Goal: Communication & Community: Answer question/provide support

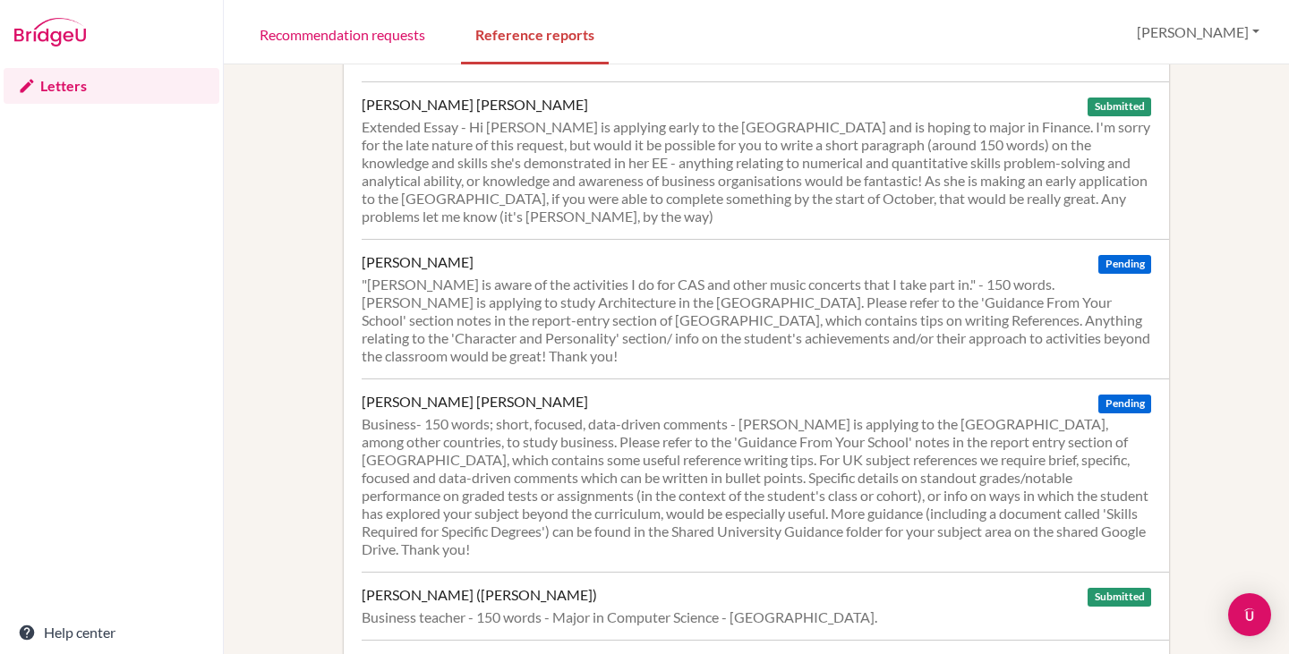
scroll to position [2406, 0]
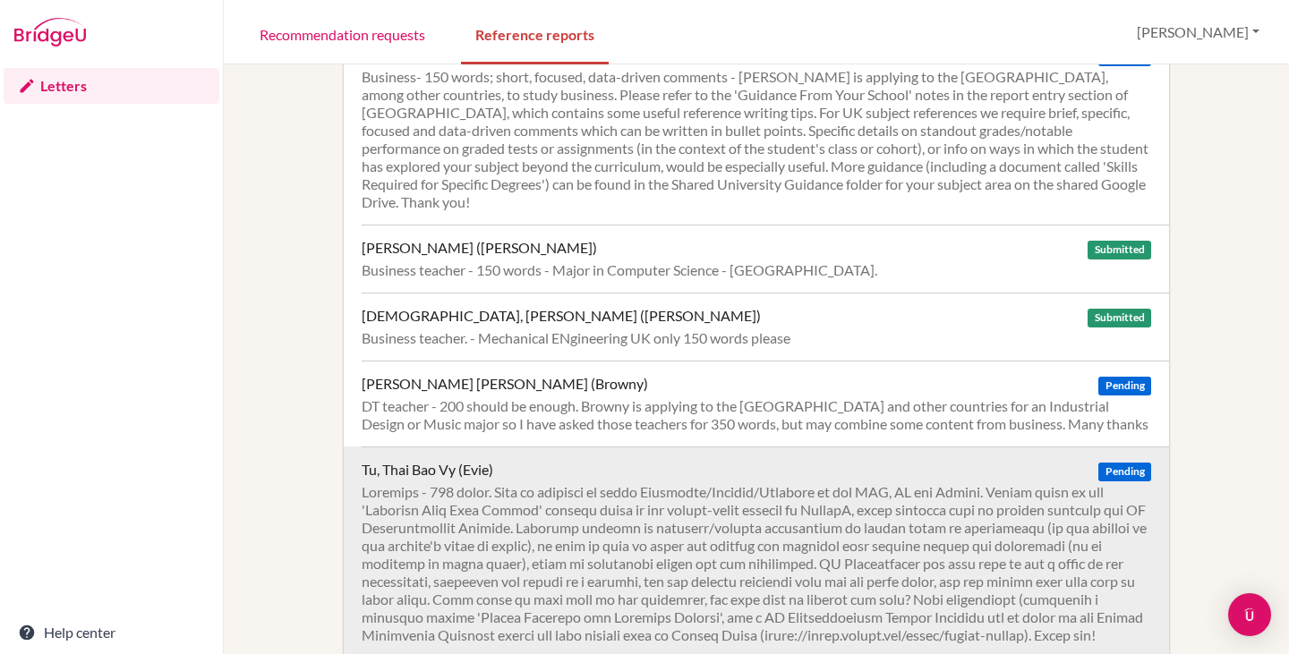
click at [659, 483] on div at bounding box center [756, 563] width 789 height 161
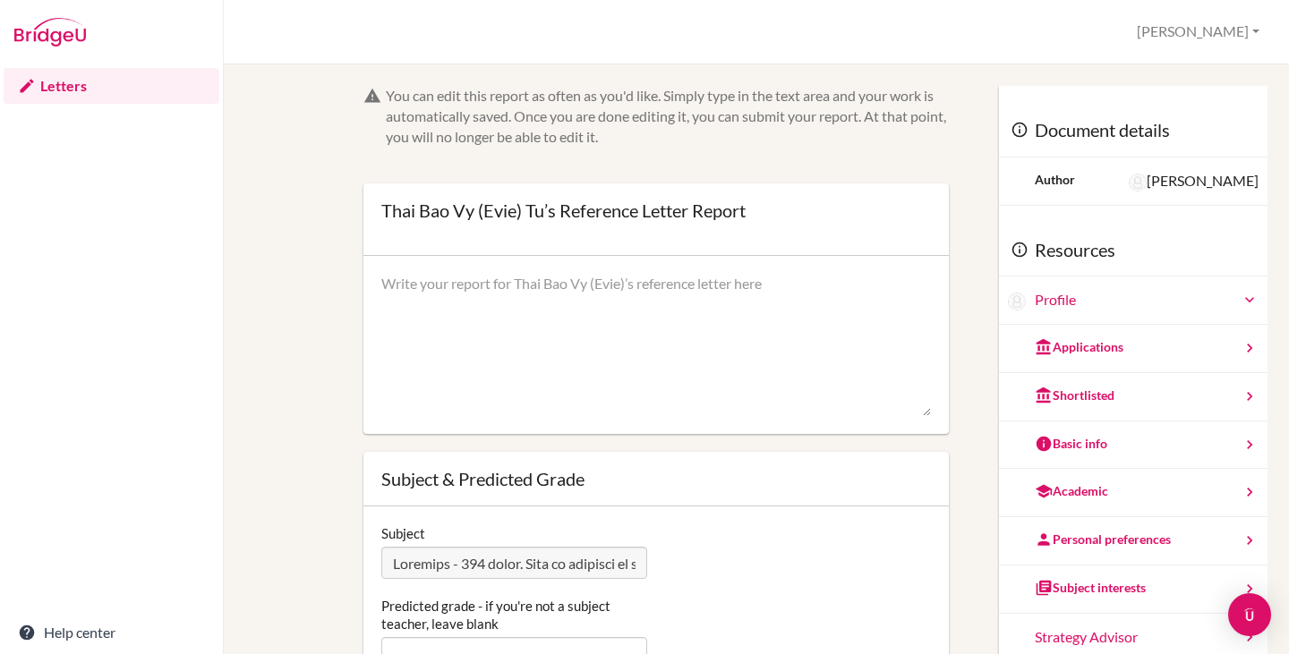
click at [533, 320] on textarea at bounding box center [656, 345] width 550 height 143
paste textarea "I had the pleasure of teaching [PERSON_NAME] in IGCSE Business Studies, where s…"
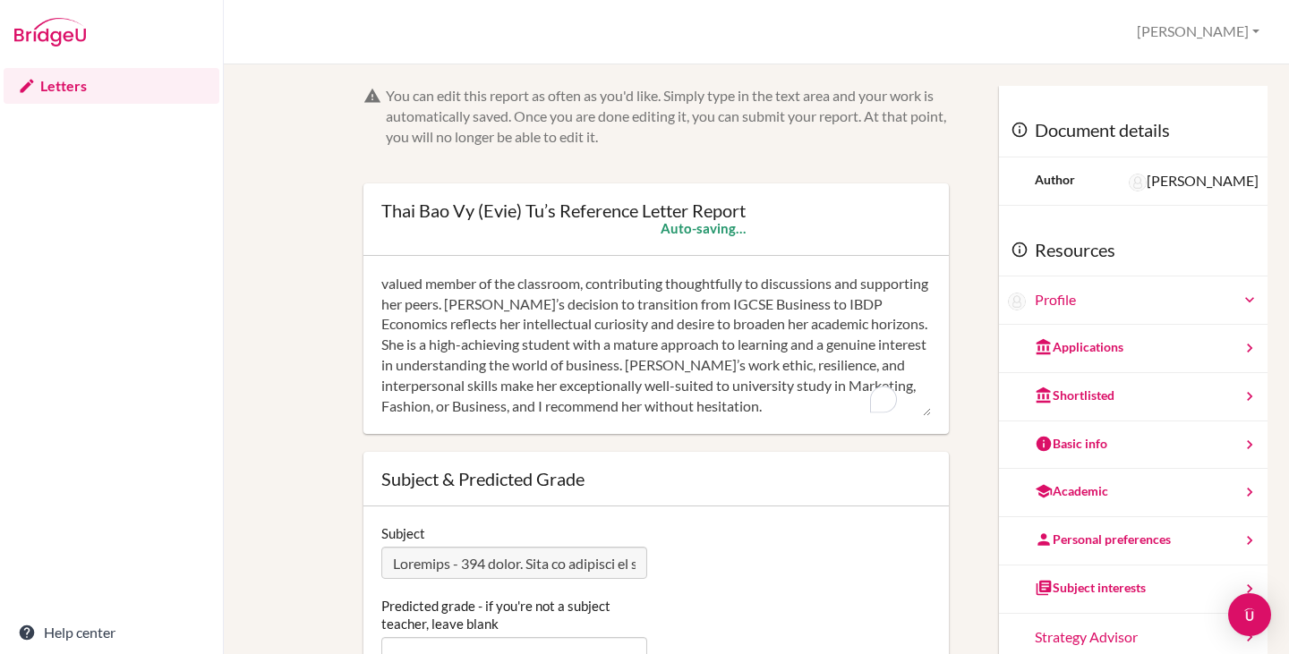
scroll to position [269, 0]
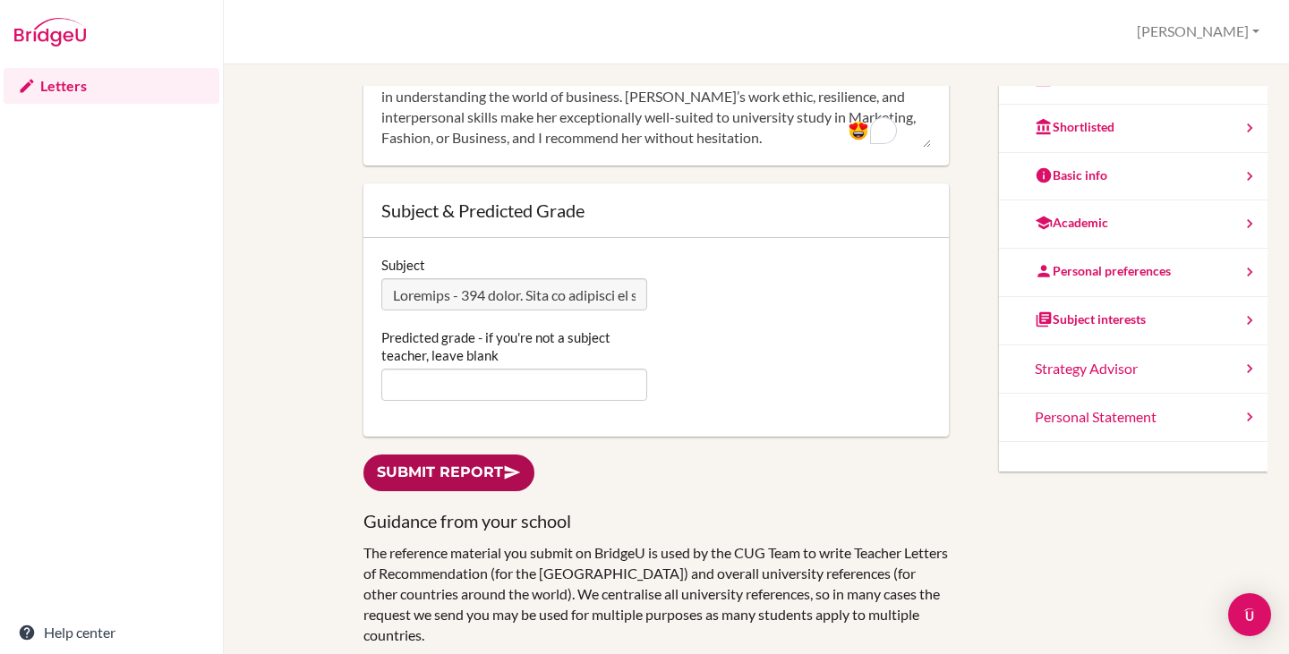
type textarea "I had the pleasure of teaching Evie in IGCSE Business Studies, where she achiev…"
click at [449, 474] on link "Submit report" at bounding box center [448, 473] width 171 height 37
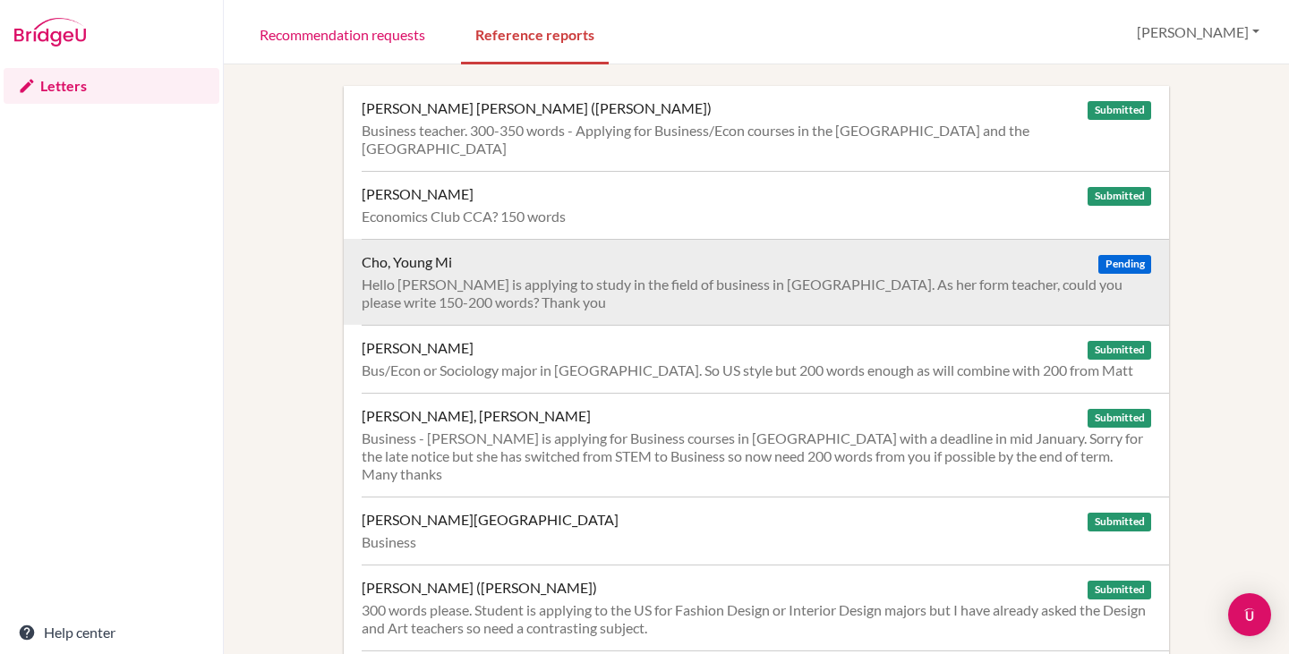
click at [594, 277] on div "Hello Scott, Yong Mi is applying to study in the field of business in Korea. As…" at bounding box center [756, 294] width 789 height 36
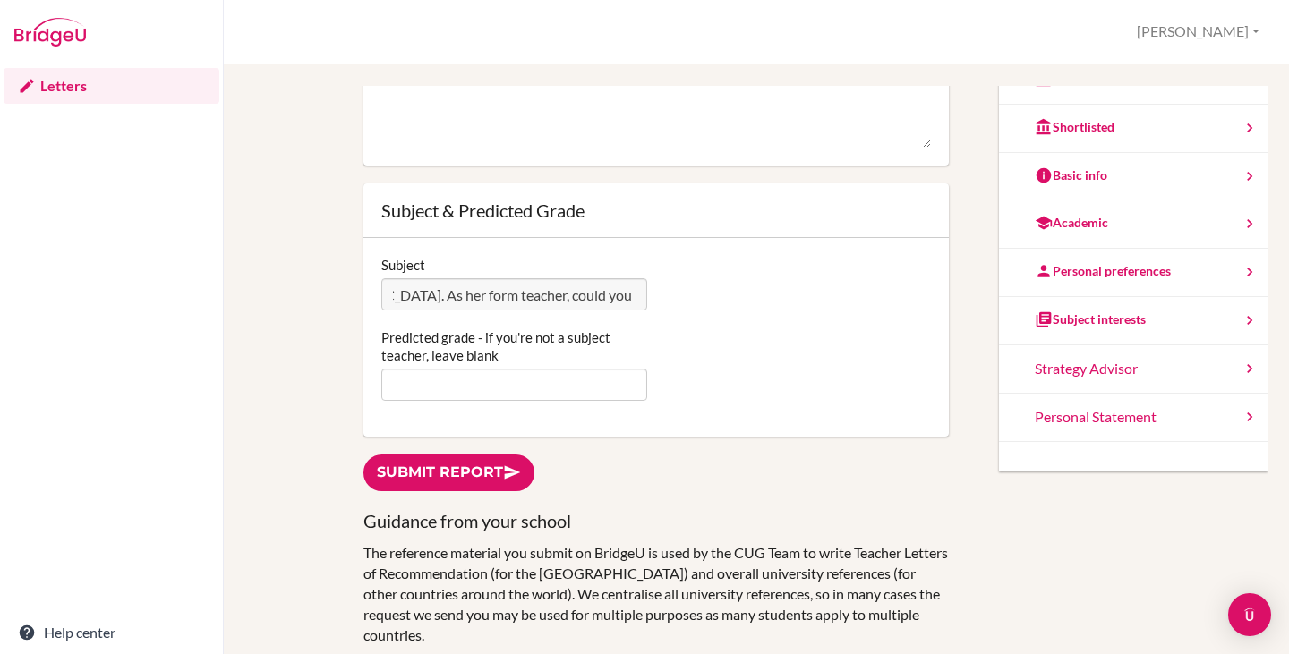
scroll to position [0, 656]
click at [870, 296] on div "Subject Hello Scott, Yong Mi is applying to study in the field of business in K…" at bounding box center [656, 283] width 568 height 55
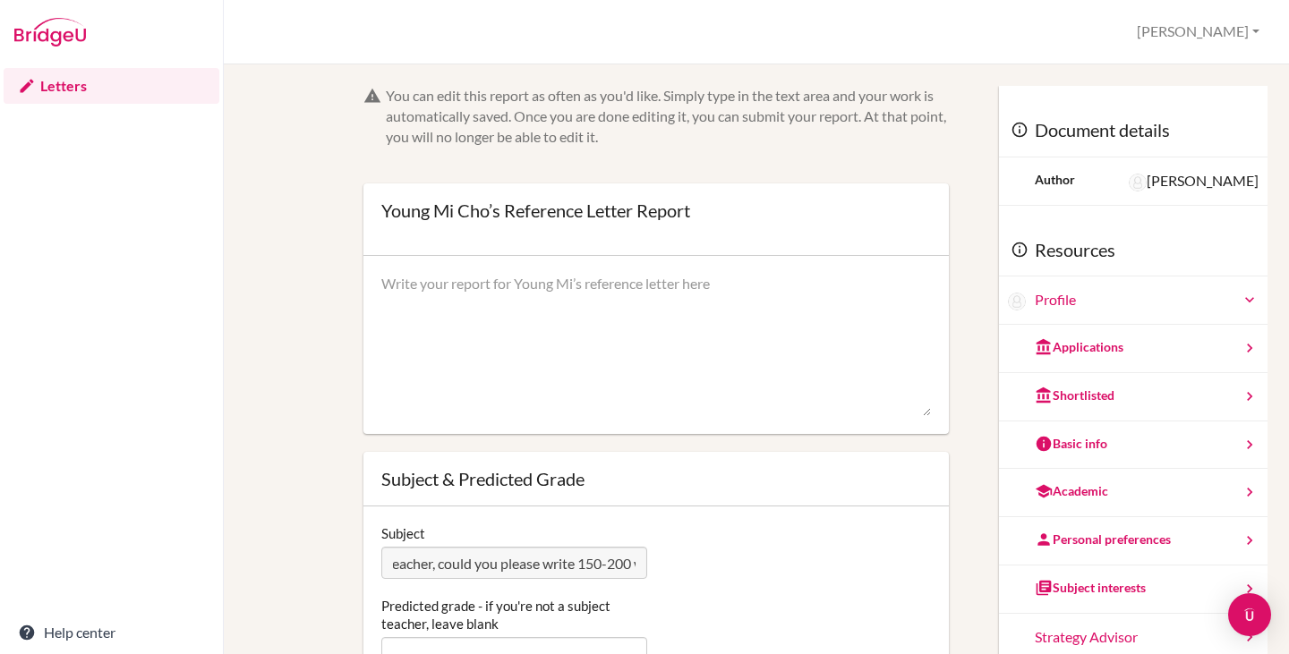
click at [466, 295] on textarea at bounding box center [656, 345] width 550 height 143
paste textarea "I have known Young Mi for the past 18 months in my capacity as her form tutor a…"
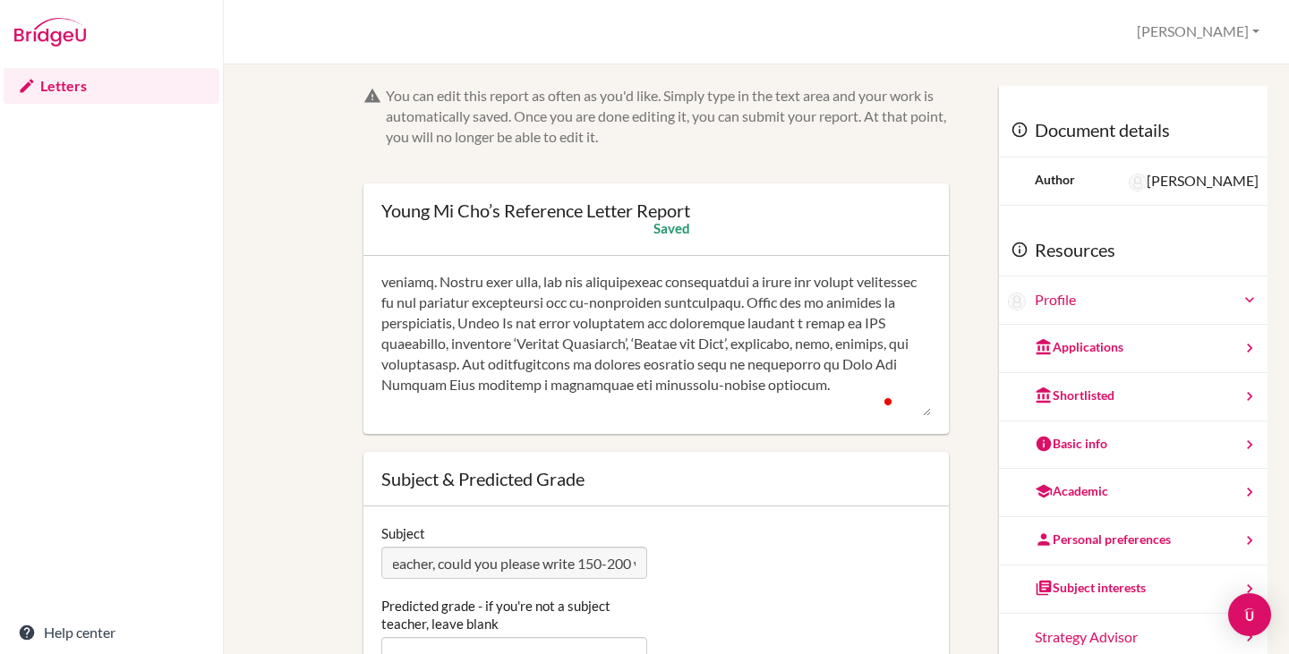
scroll to position [42, 0]
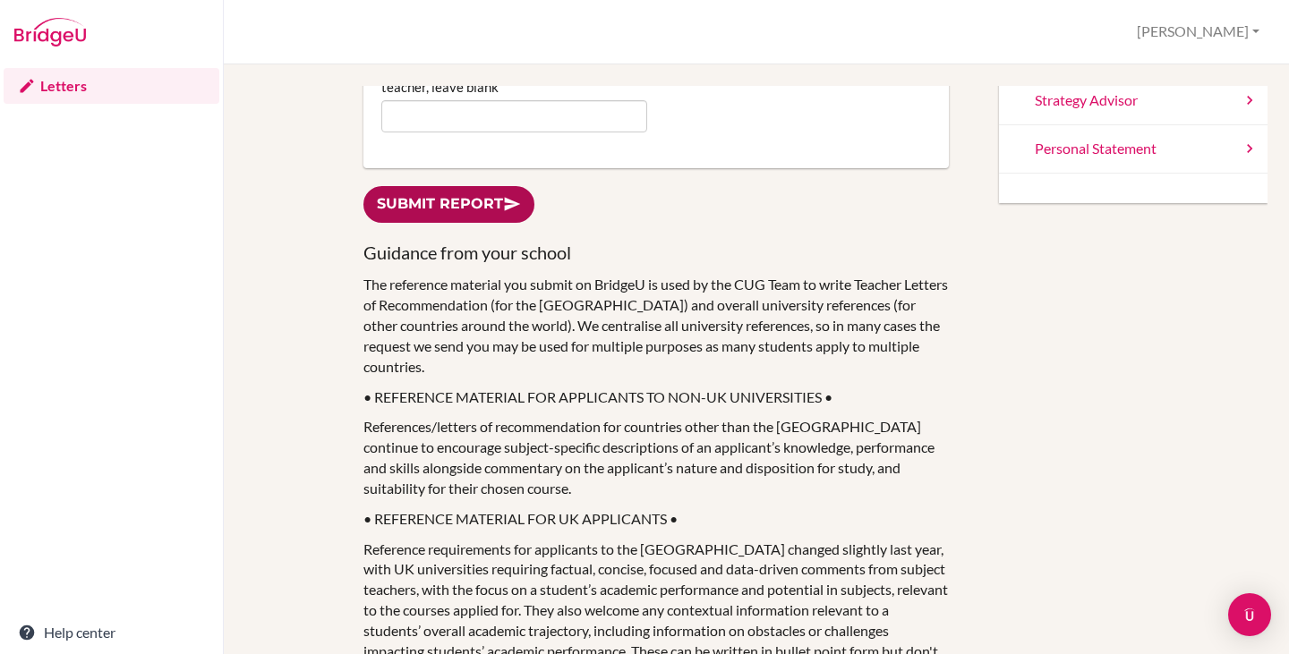
type textarea "I have known Young Mi for the past 18 months in my capacity as her form tutor a…"
click at [480, 219] on link "Submit report" at bounding box center [448, 204] width 171 height 37
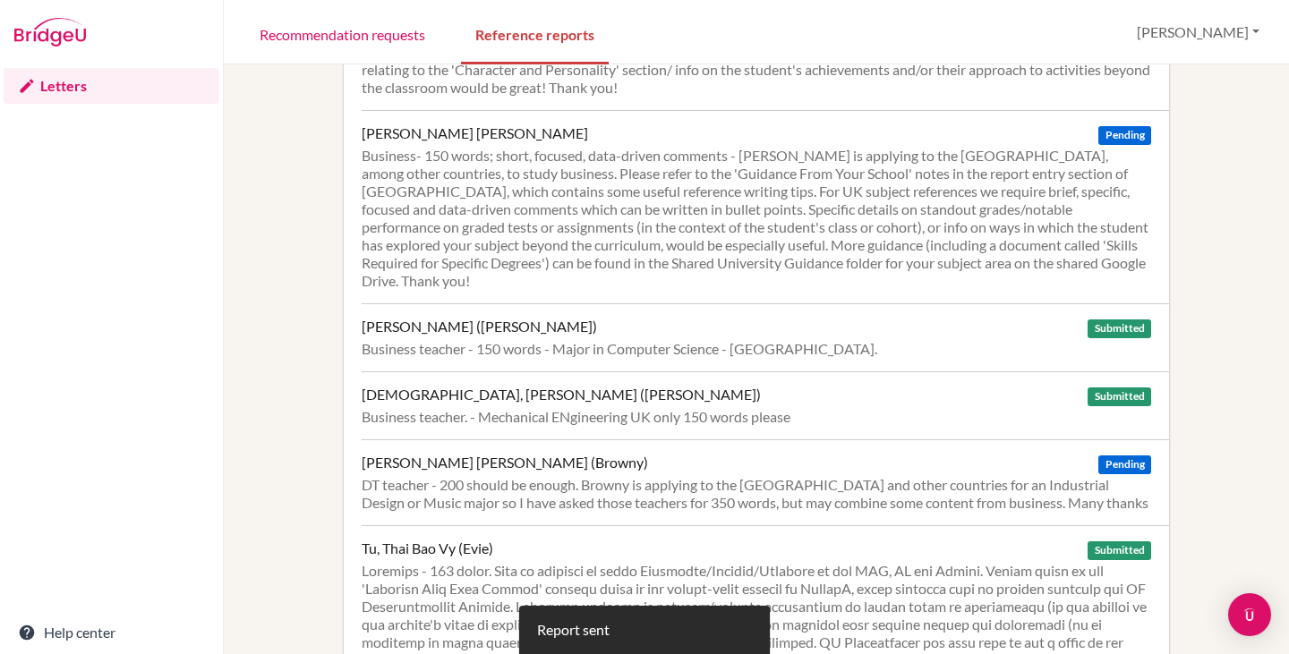
scroll to position [2406, 0]
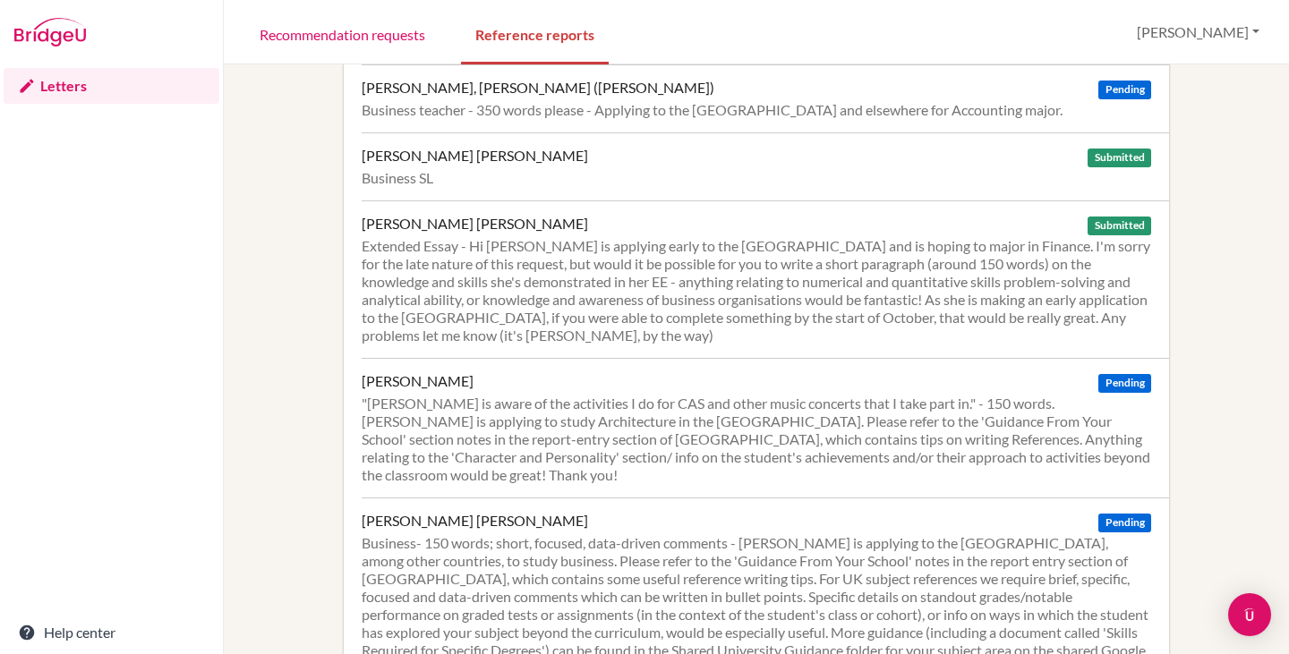
scroll to position [1963, 0]
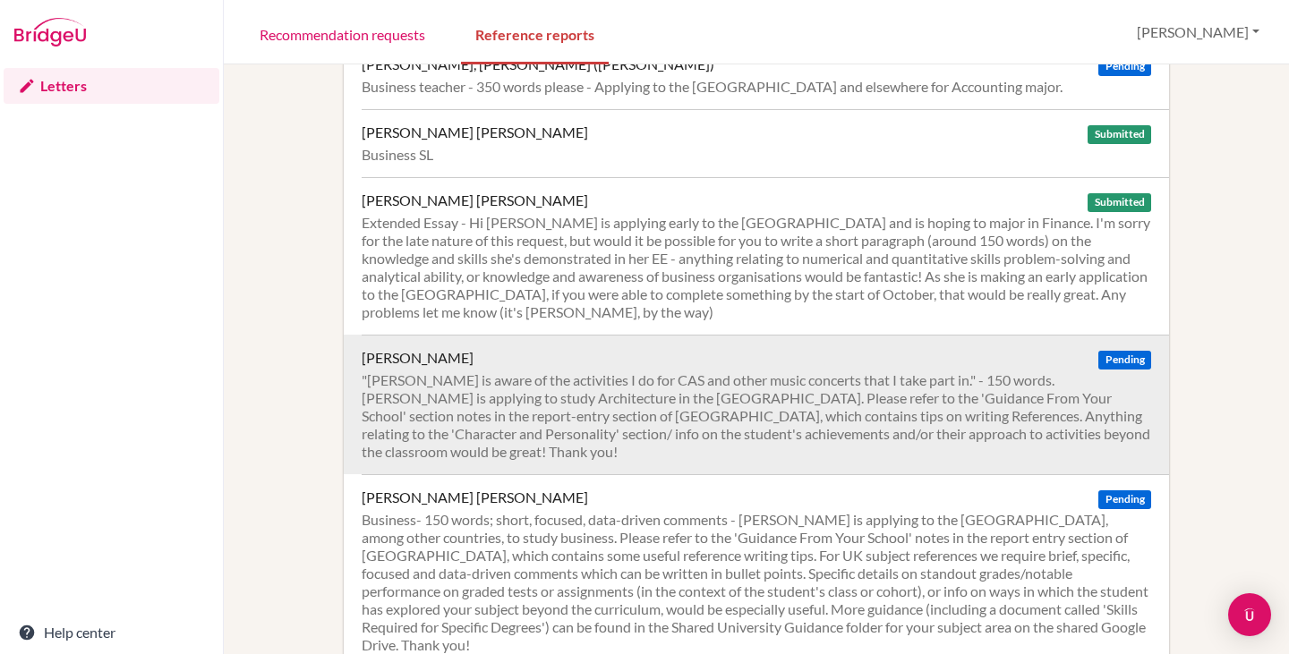
click at [460, 371] on div ""[PERSON_NAME] is aware of the activities I do for CAS and other music concerts…" at bounding box center [756, 416] width 789 height 90
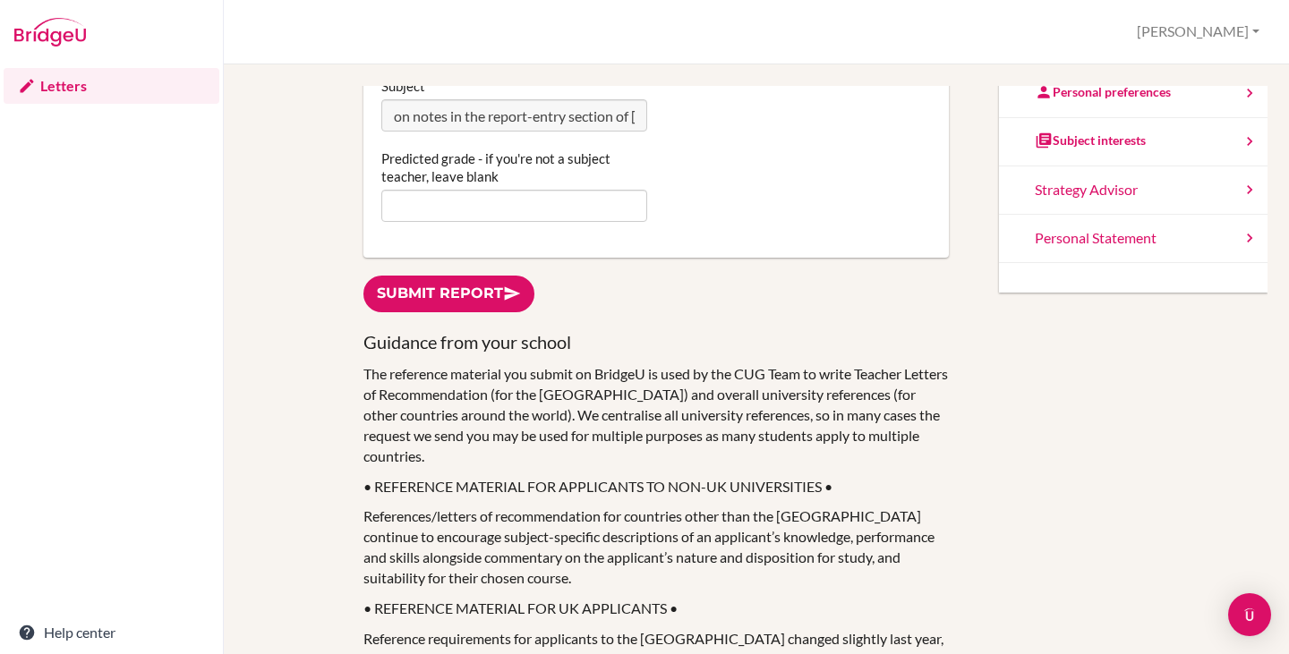
scroll to position [0, 2821]
click at [844, 121] on div "Subject "Mr. McGeever is aware of the activities I do for CAS and other music c…" at bounding box center [656, 104] width 568 height 55
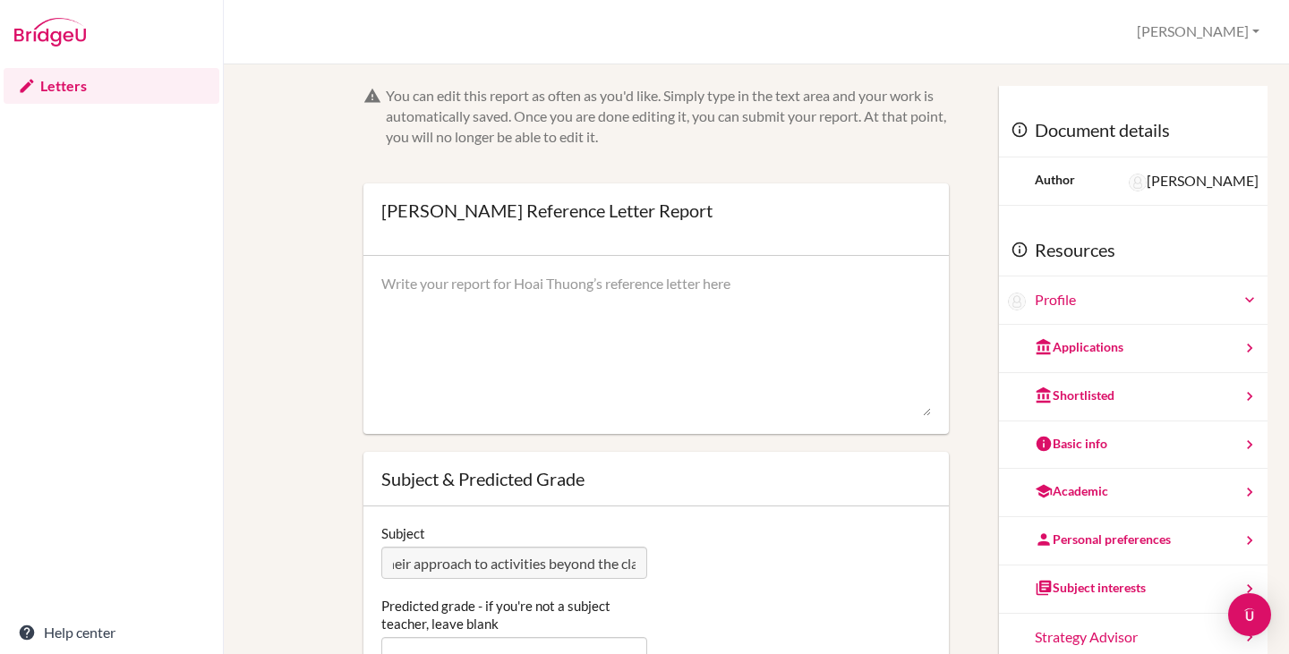
click at [454, 278] on textarea at bounding box center [656, 345] width 550 height 143
paste textarea "I have known Hoai Thuong for over three years in various capacities, including …"
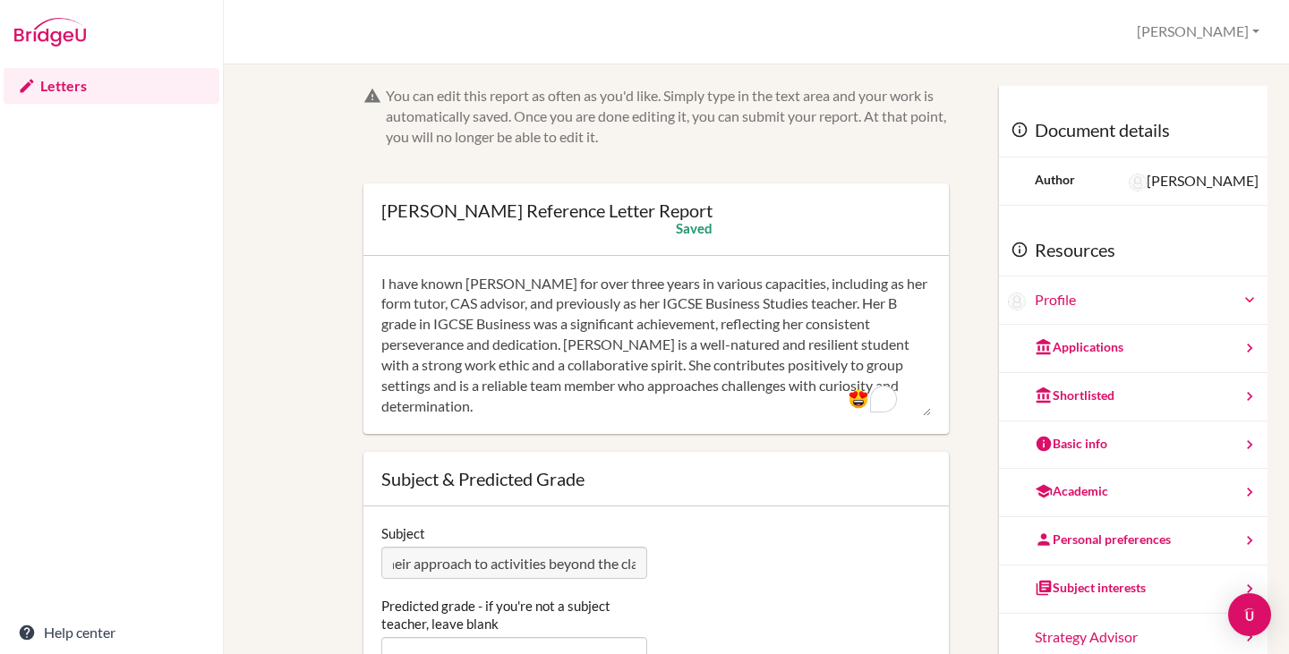
scroll to position [269, 0]
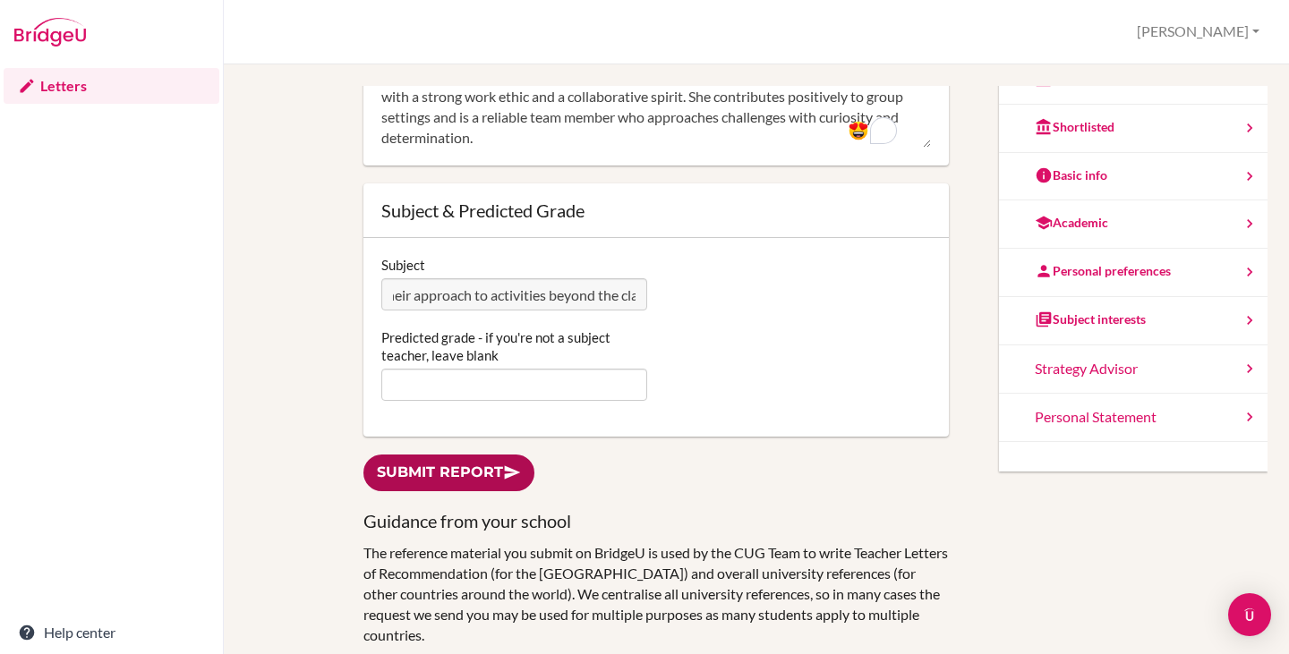
type textarea "I have known Hoai Thuong for over three years in various capacities, including …"
click at [463, 482] on link "Submit report" at bounding box center [448, 473] width 171 height 37
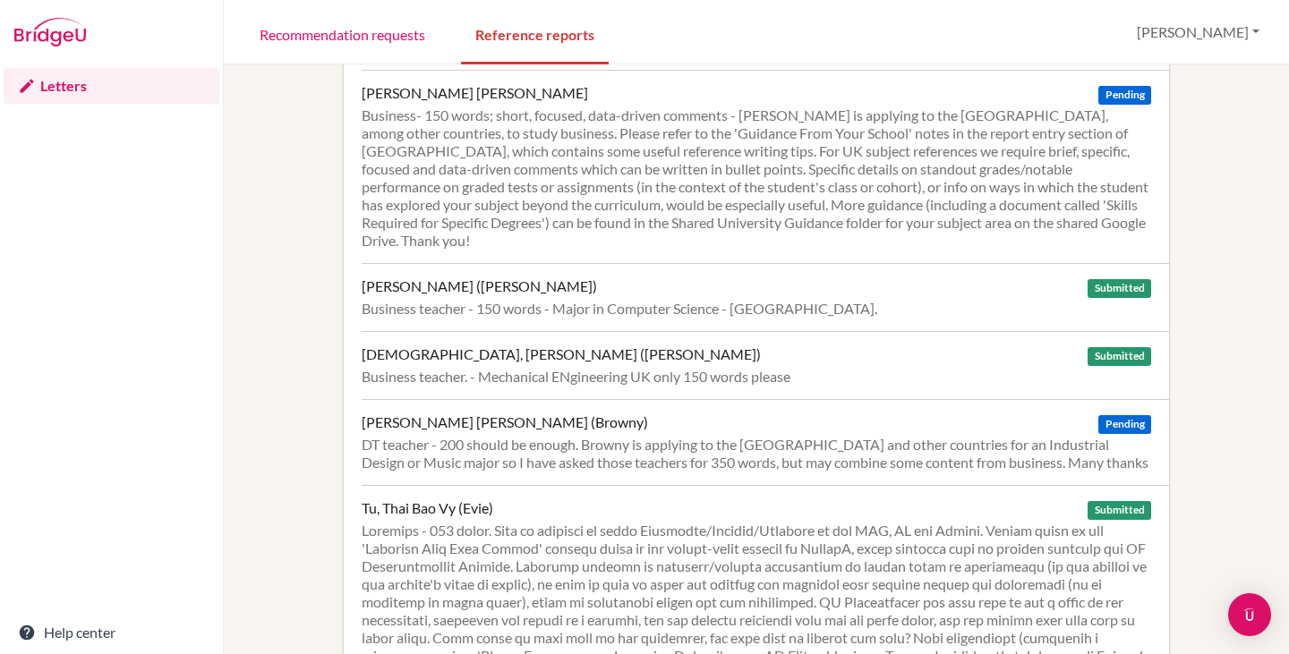
scroll to position [2406, 0]
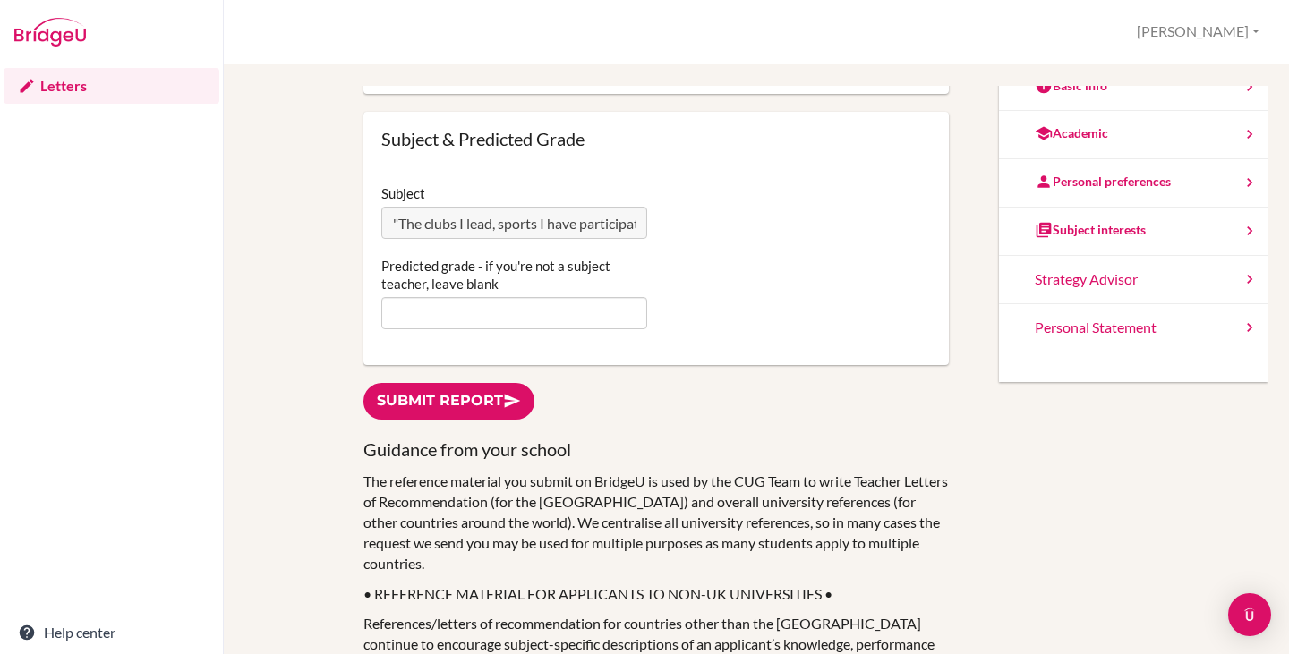
scroll to position [0, 1402]
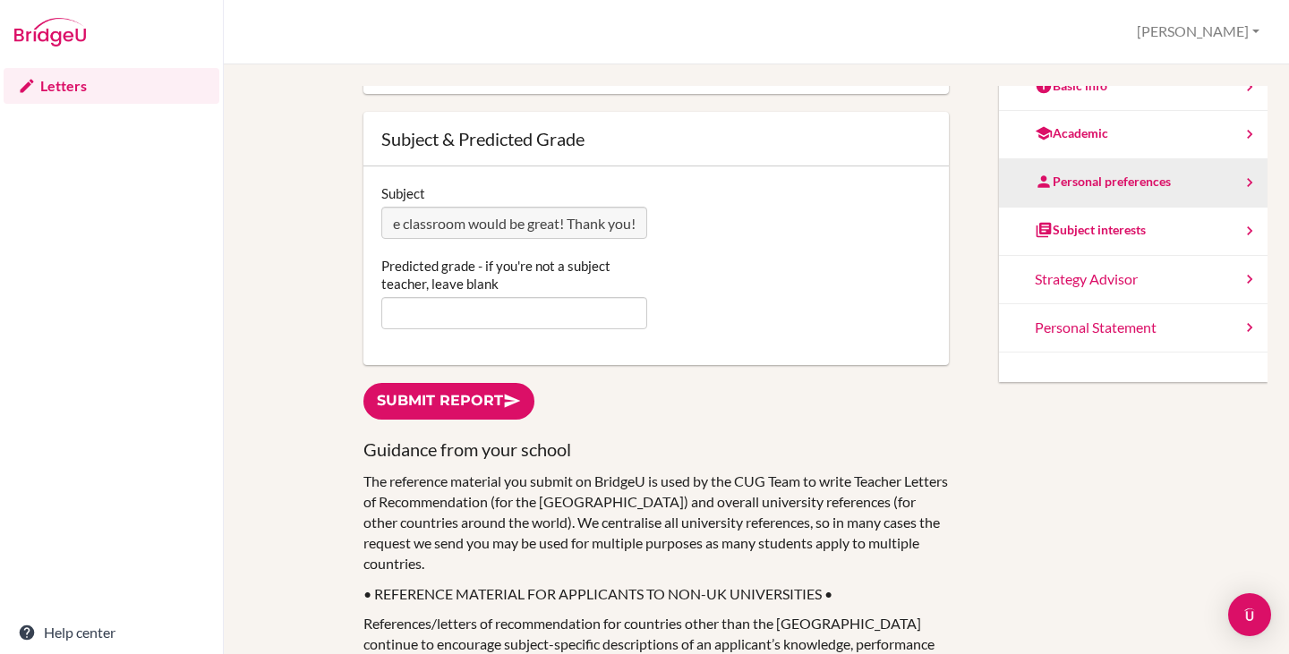
click at [1037, 201] on div "You can edit this report as often as you'd like. Simply type in the text area a…" at bounding box center [756, 413] width 1022 height 654
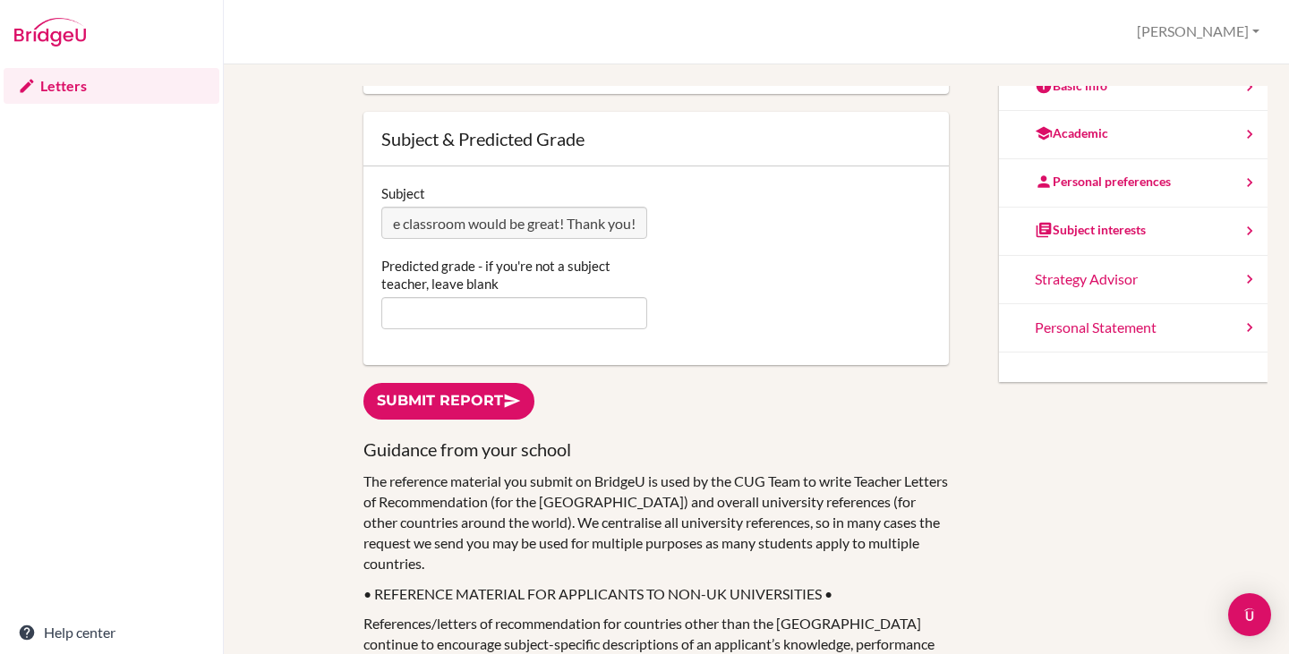
scroll to position [0, 0]
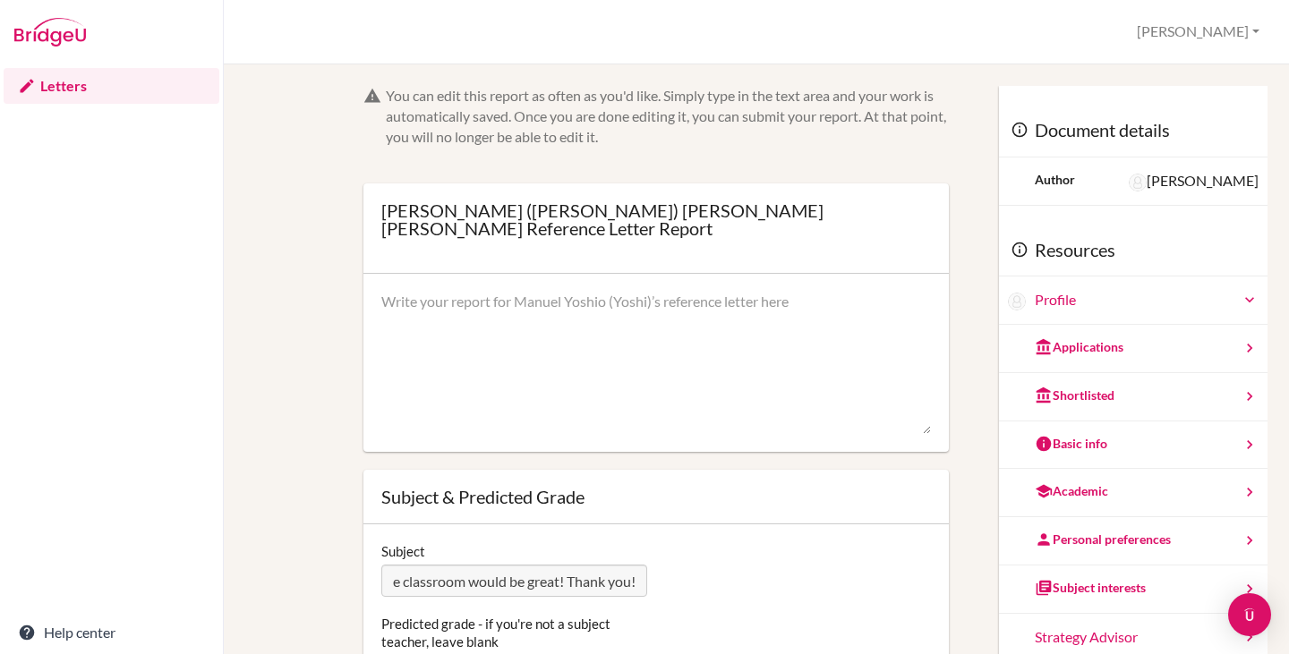
click at [504, 305] on textarea at bounding box center [656, 363] width 550 height 143
paste textarea "I have known [PERSON_NAME] for over three years as his form tutor, CAS advisor,…"
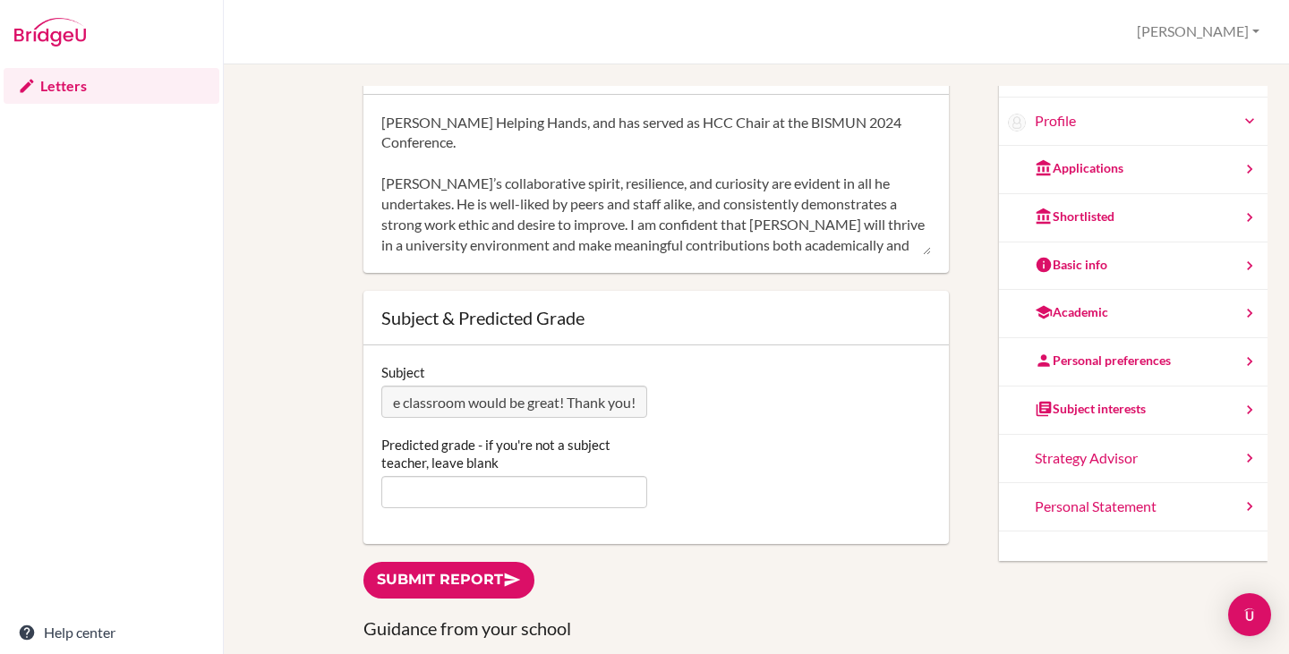
scroll to position [448, 0]
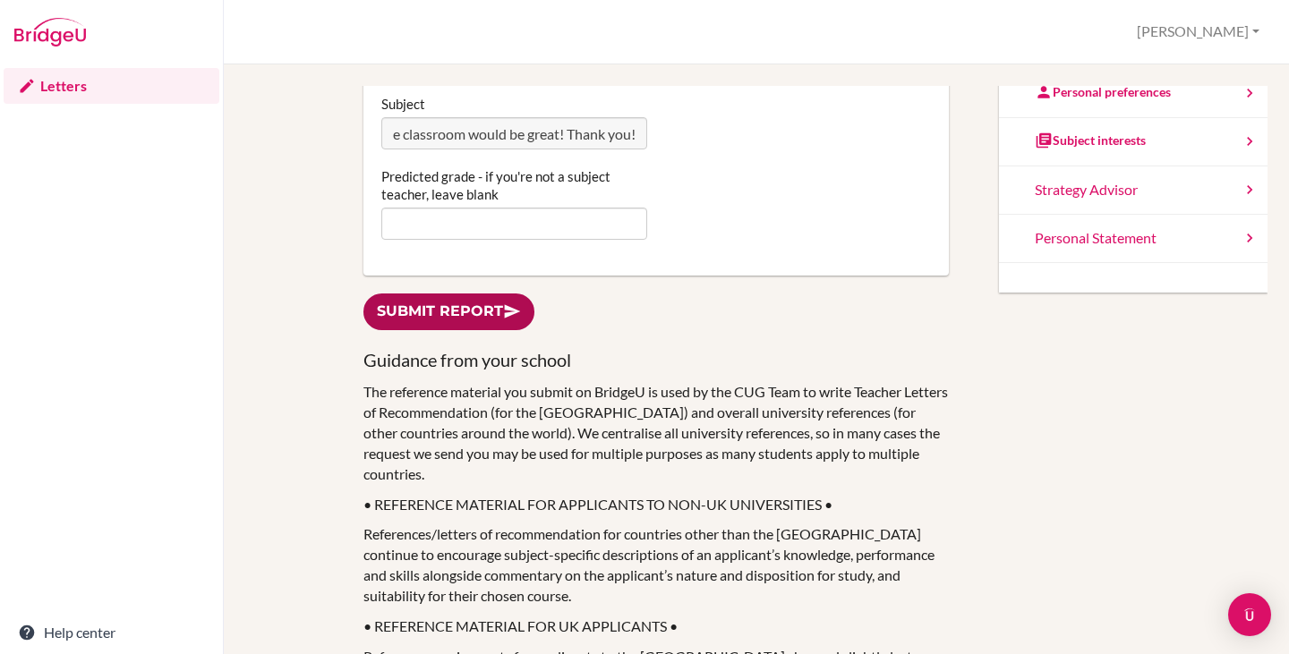
type textarea "I have known [PERSON_NAME] for over three years as his form tutor, CAS advisor,…"
click at [451, 305] on link "Submit report" at bounding box center [448, 312] width 171 height 37
